Goal: Transaction & Acquisition: Purchase product/service

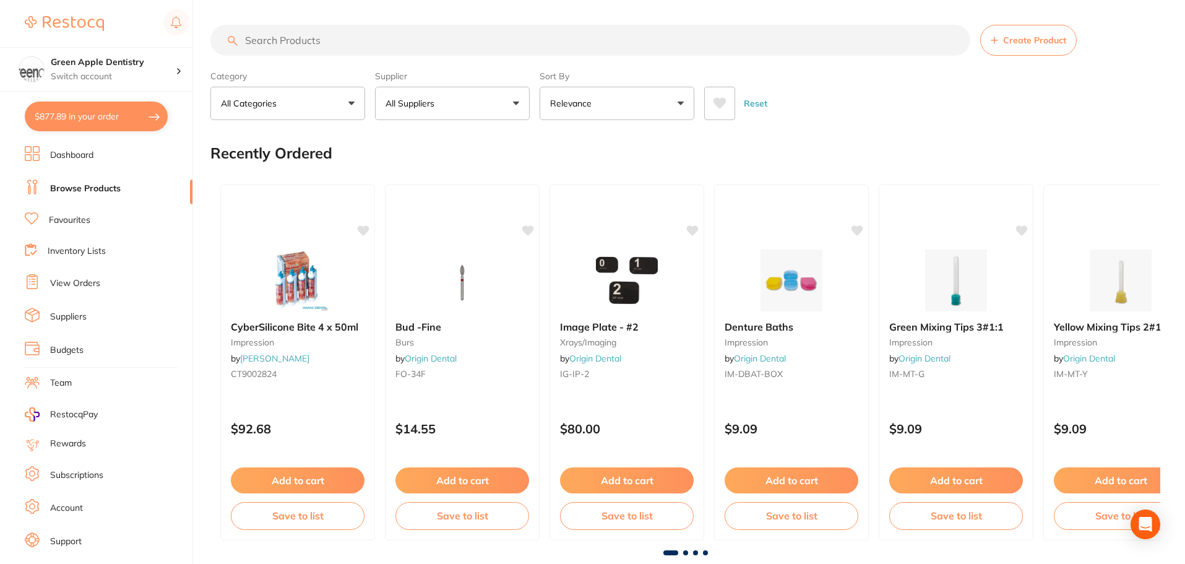
click at [280, 40] on input "search" at bounding box center [590, 40] width 760 height 31
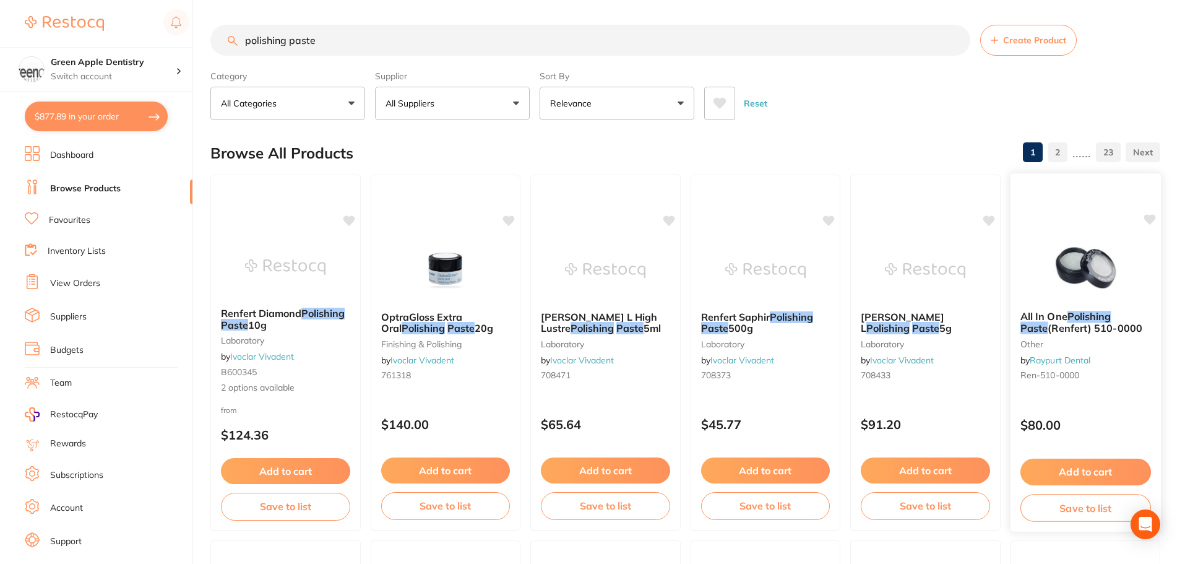
type input "polishing paste"
click at [1087, 249] on img at bounding box center [1085, 269] width 81 height 63
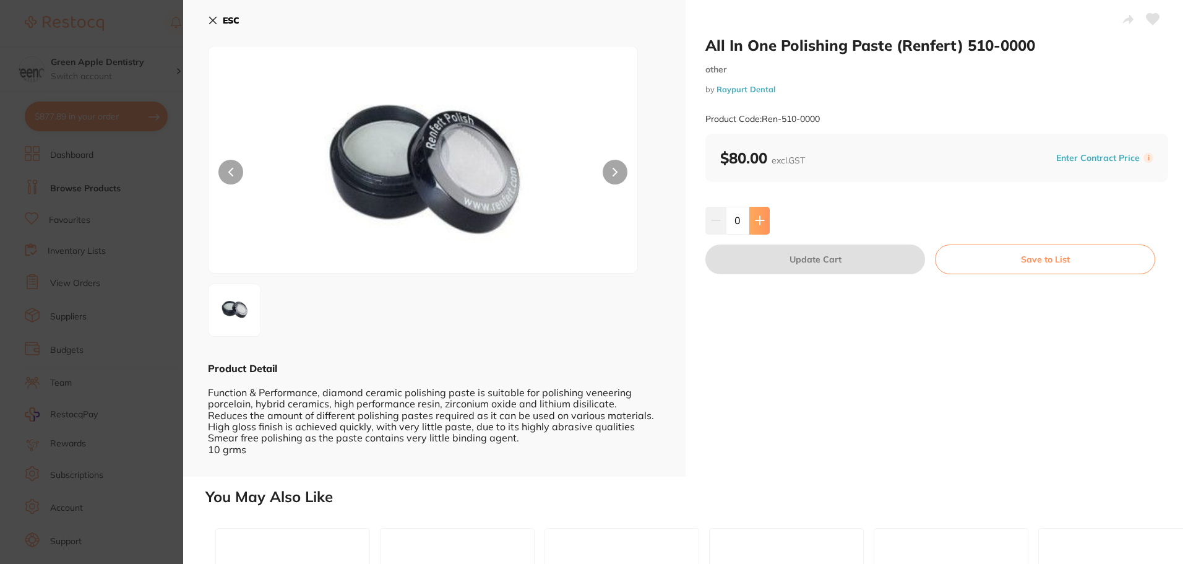
click at [764, 212] on button at bounding box center [760, 220] width 20 height 27
type input "1"
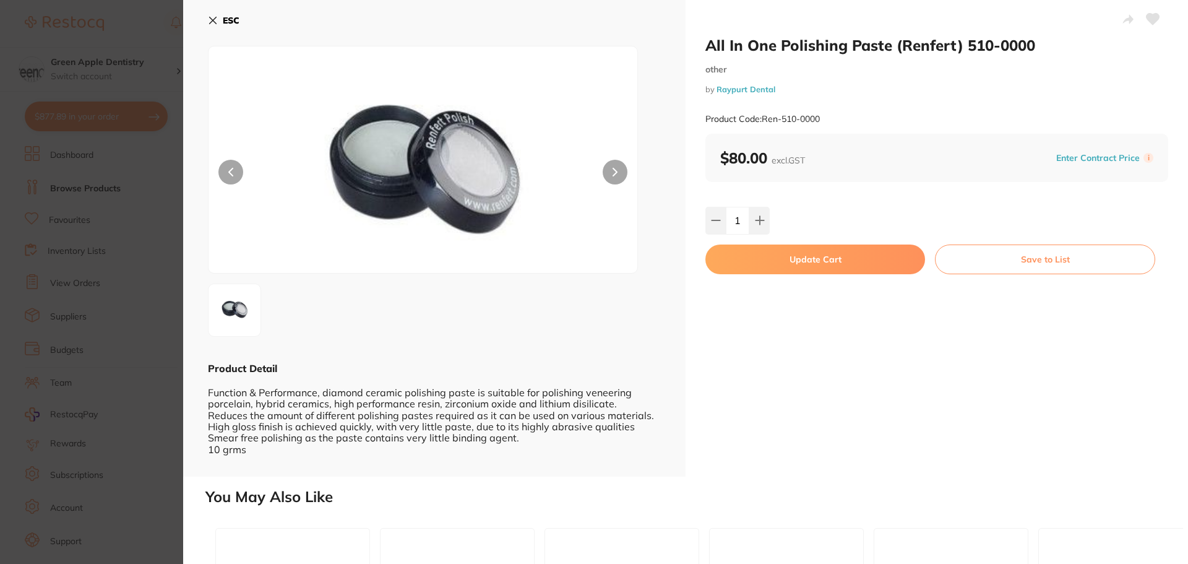
click at [846, 261] on button "Update Cart" at bounding box center [816, 260] width 220 height 30
checkbox input "false"
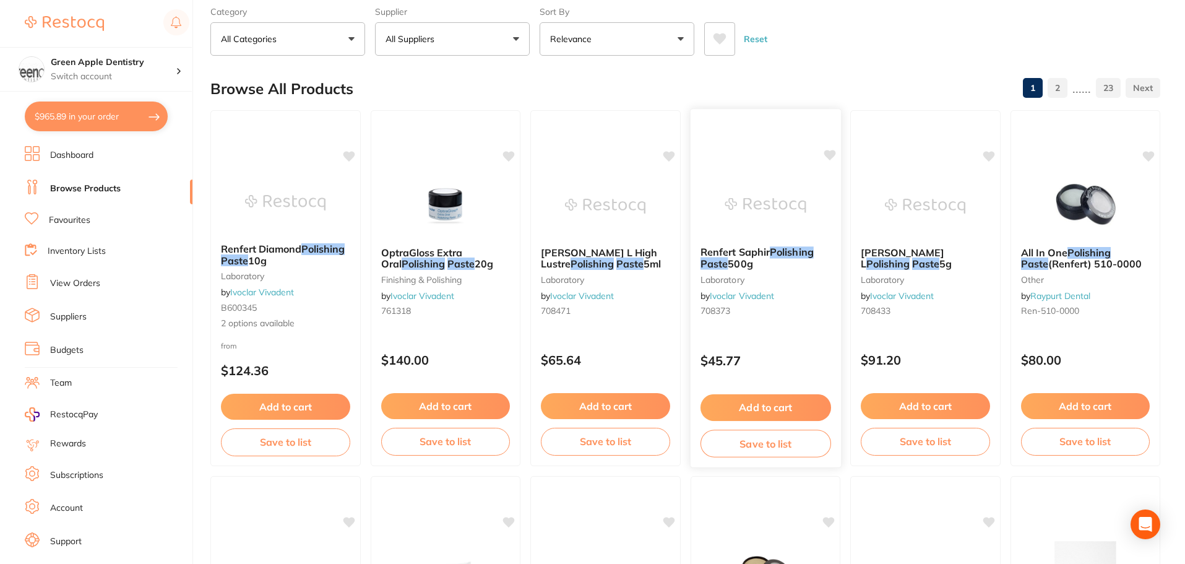
scroll to position [63, 0]
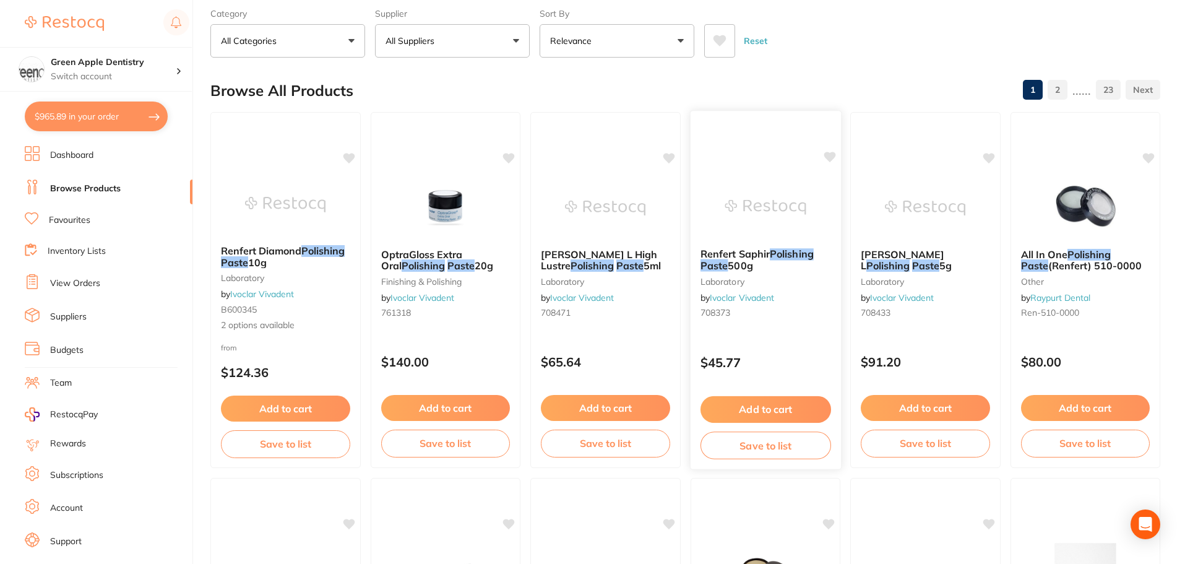
click at [791, 194] on img at bounding box center [765, 207] width 81 height 63
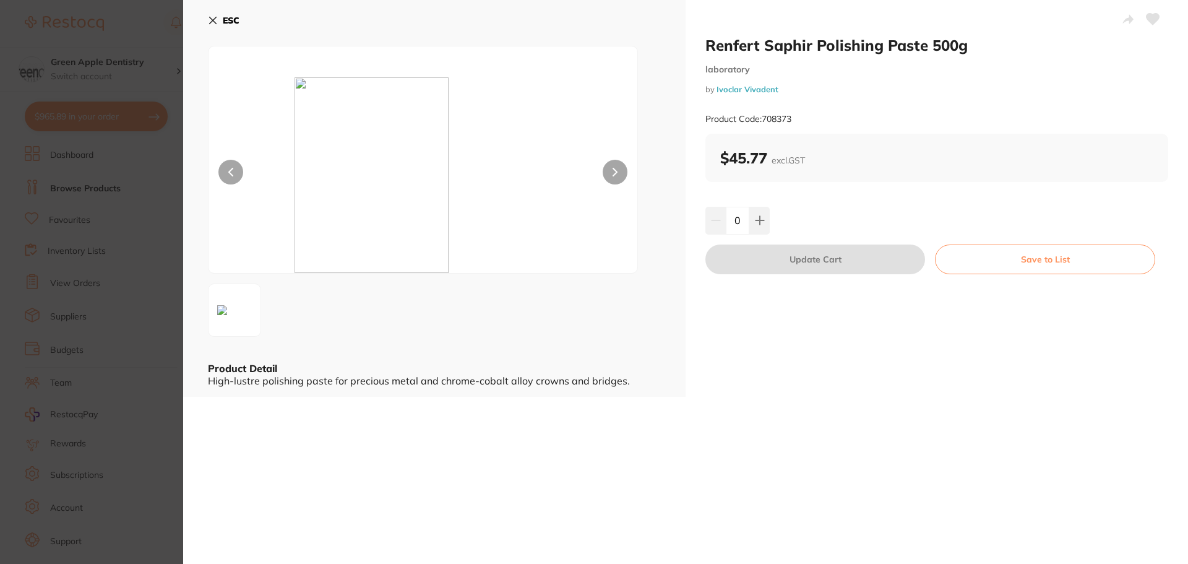
click at [235, 19] on b "ESC" at bounding box center [231, 20] width 17 height 11
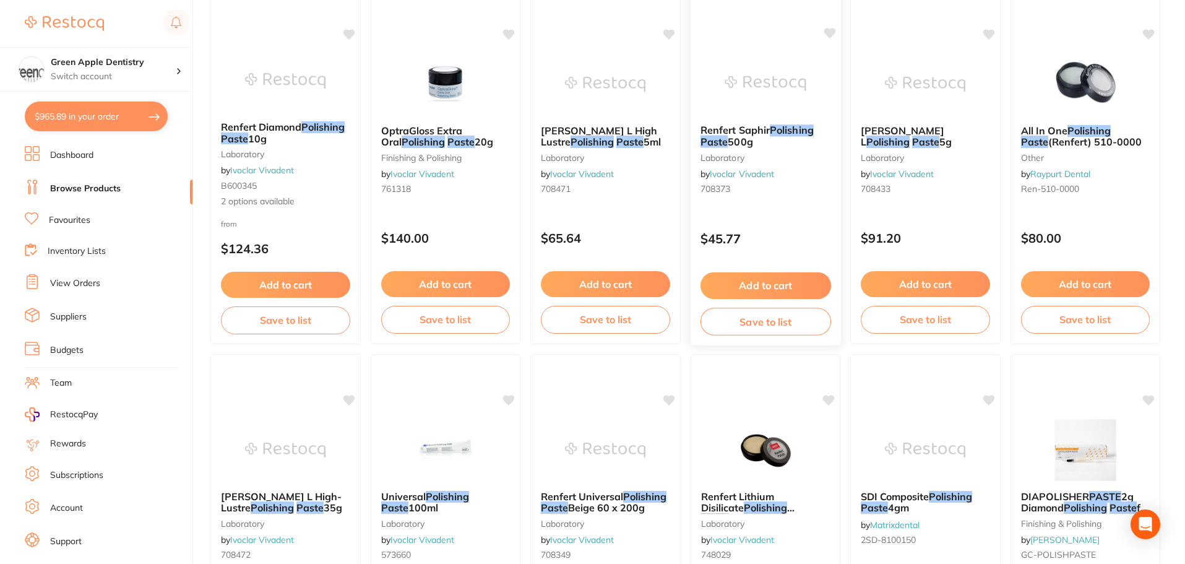
scroll to position [124, 0]
